Goal: Transaction & Acquisition: Purchase product/service

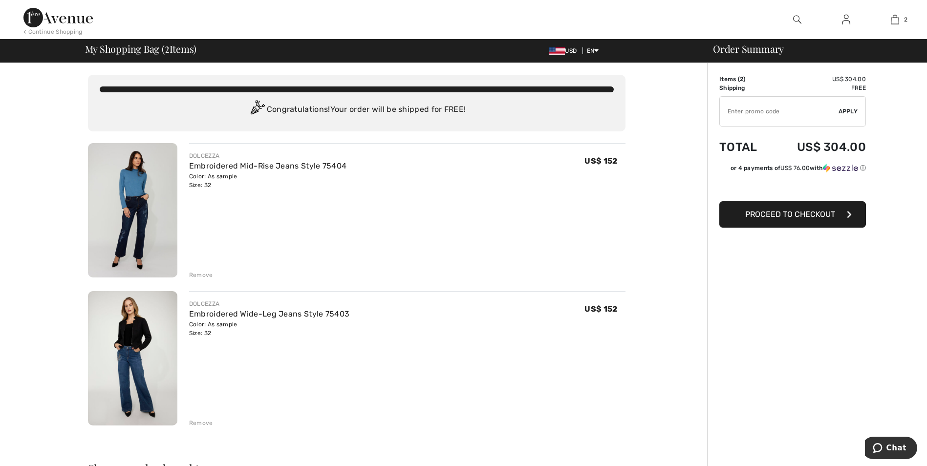
click at [206, 273] on div "Remove" at bounding box center [201, 275] width 24 height 9
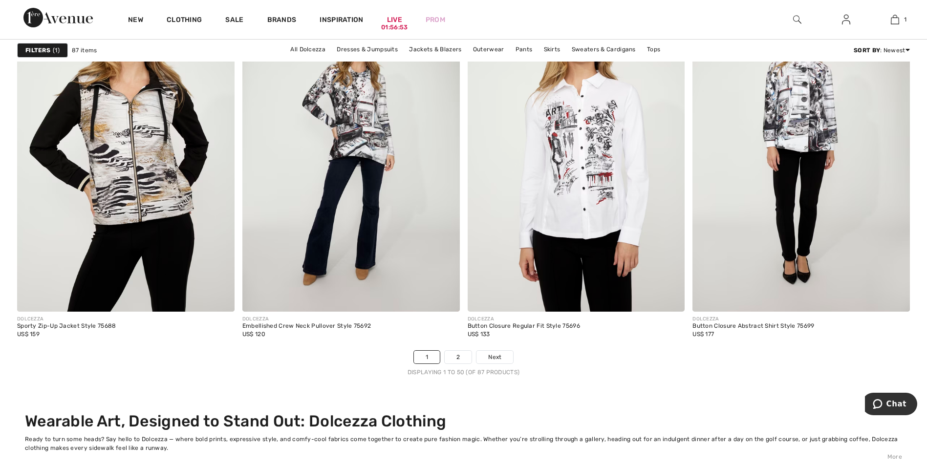
scroll to position [5765, 0]
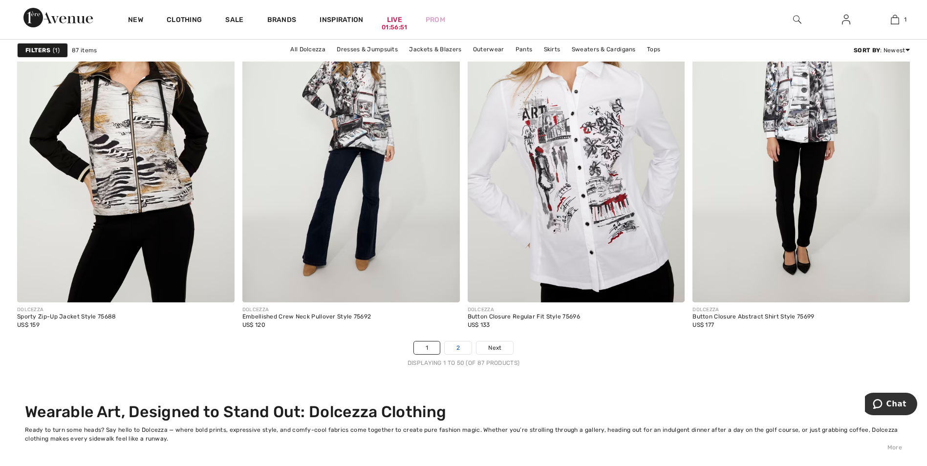
click at [448, 350] on link "2" at bounding box center [458, 347] width 27 height 13
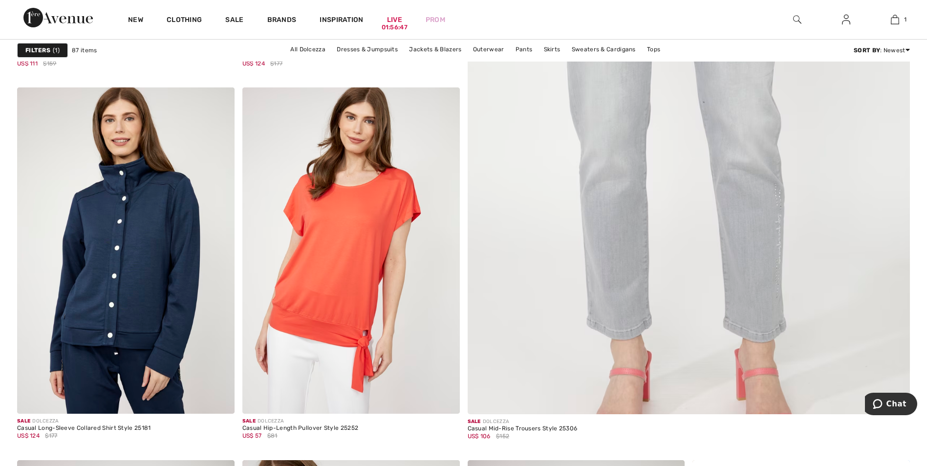
scroll to position [831, 0]
